Goal: Task Accomplishment & Management: Manage account settings

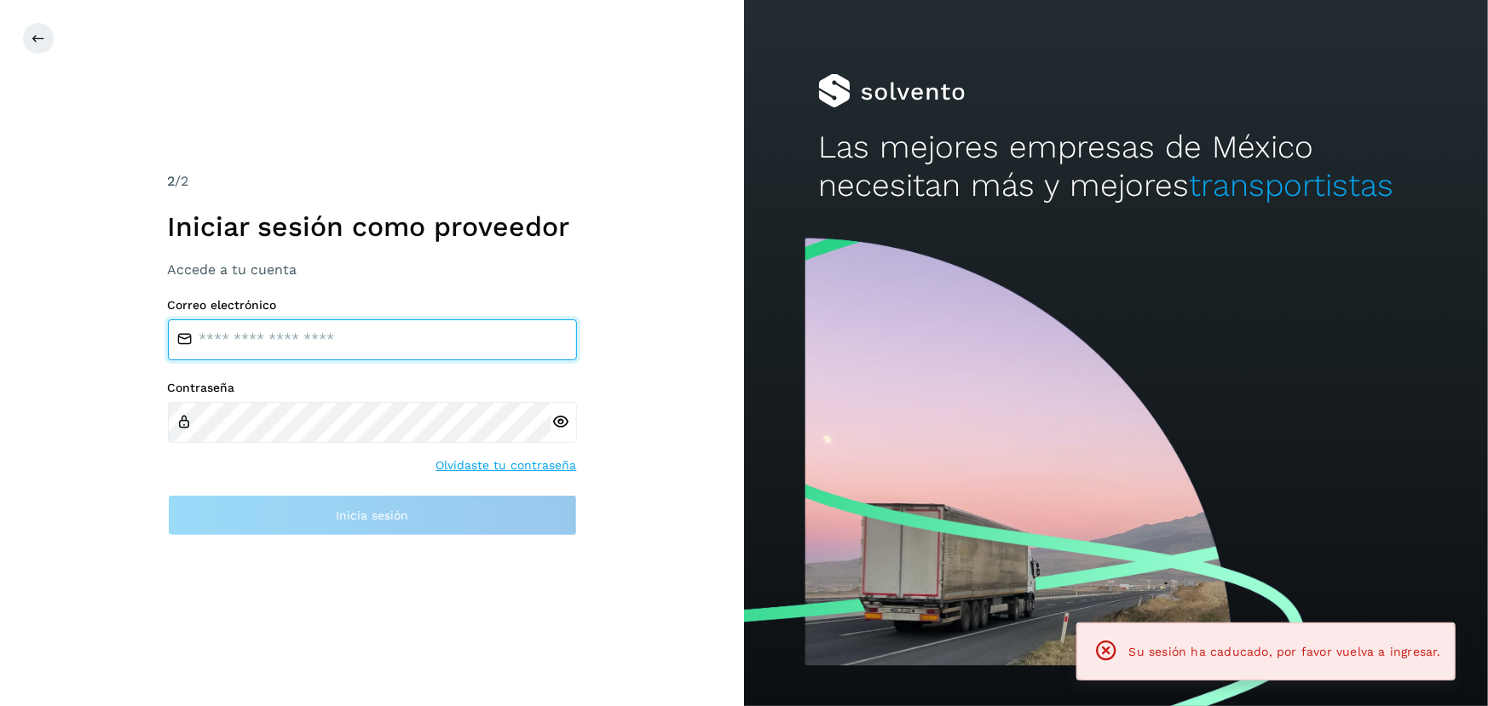
click at [346, 343] on input "email" at bounding box center [372, 340] width 409 height 41
type input "**********"
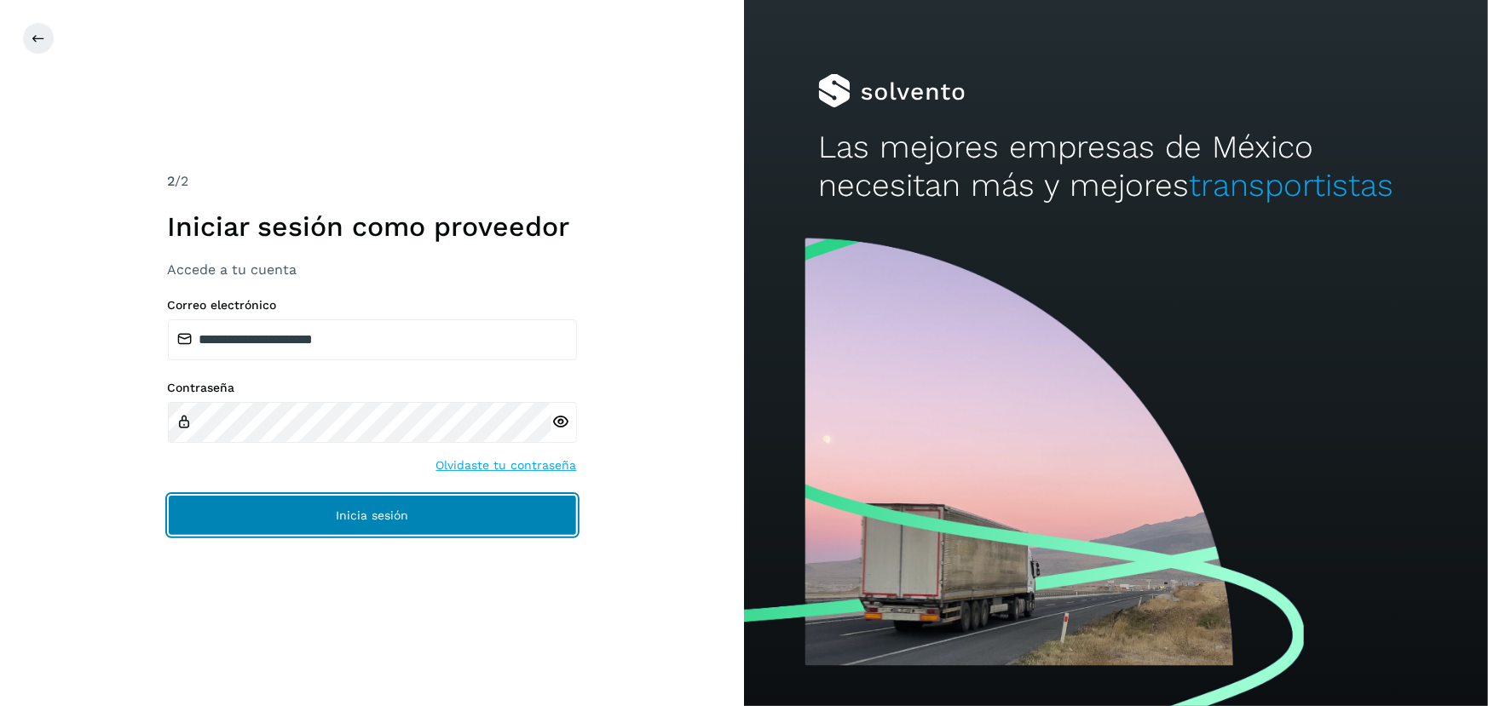
click at [405, 515] on span "Inicia sesión" at bounding box center [372, 516] width 72 height 12
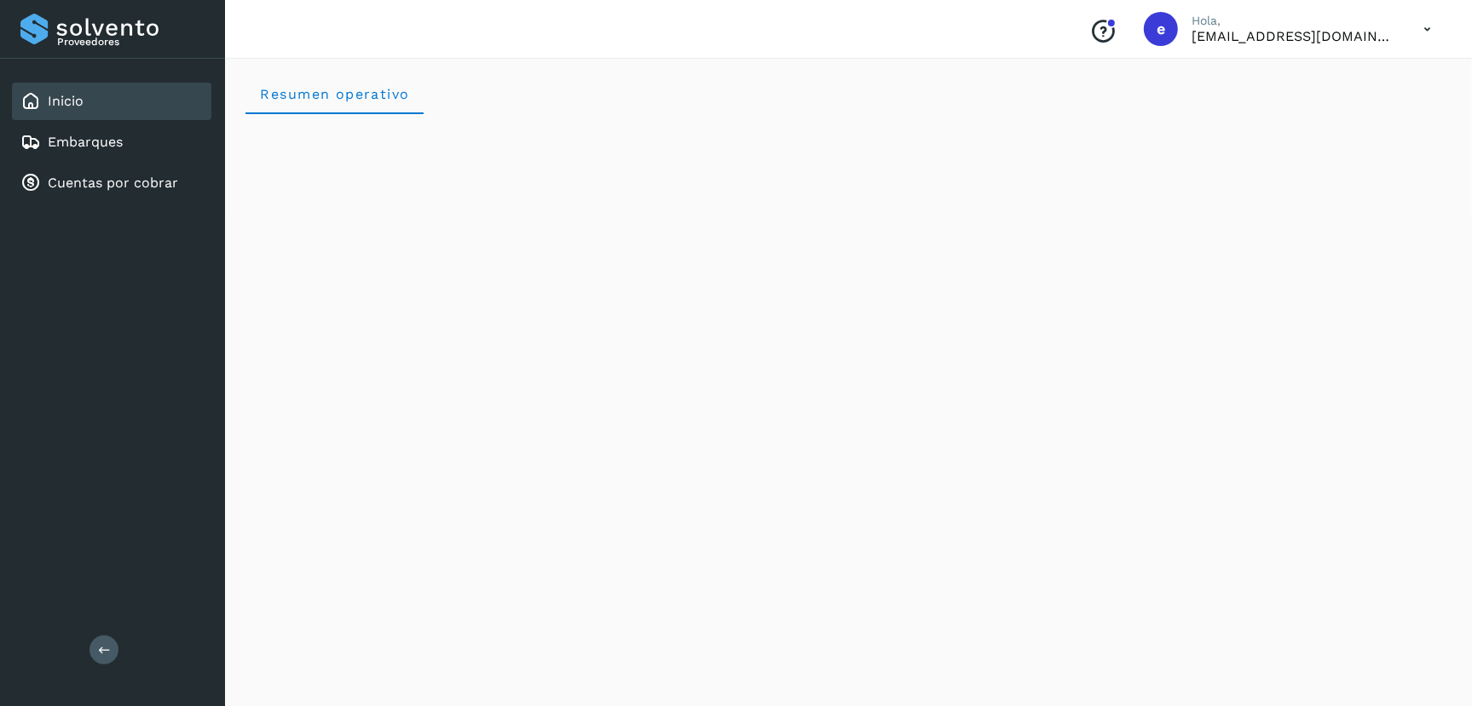
click at [88, 144] on link "Embarques" at bounding box center [85, 142] width 75 height 16
